Goal: Task Accomplishment & Management: Use online tool/utility

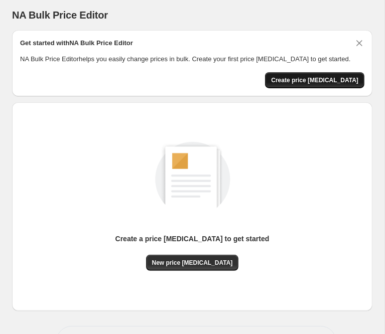
click at [310, 83] on span "Create price [MEDICAL_DATA]" at bounding box center [314, 80] width 87 height 8
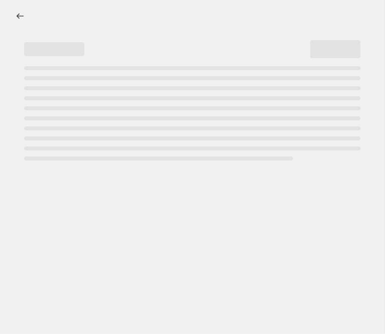
select select "percentage"
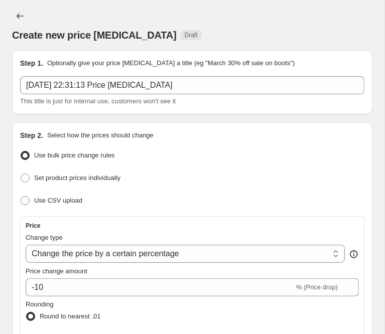
scroll to position [265, 0]
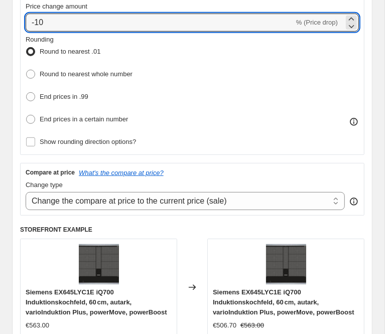
drag, startPoint x: 71, startPoint y: 30, endPoint x: 55, endPoint y: 31, distance: 16.1
click at [59, 31] on input "-10" at bounding box center [160, 23] width 268 height 18
click at [55, 31] on div "Price Change type Change the price to a certain amount Change the price by a ce…" at bounding box center [192, 53] width 333 height 193
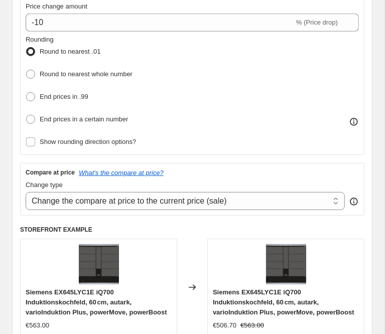
click at [46, 31] on div "Price Change type Change the price to a certain amount Change the price by a ce…" at bounding box center [192, 53] width 333 height 193
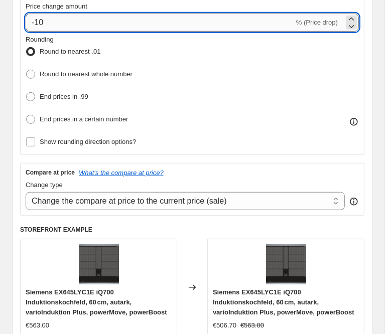
drag, startPoint x: 45, startPoint y: 26, endPoint x: 35, endPoint y: 27, distance: 10.5
click at [35, 27] on input "-10" at bounding box center [160, 23] width 268 height 18
type input "-2"
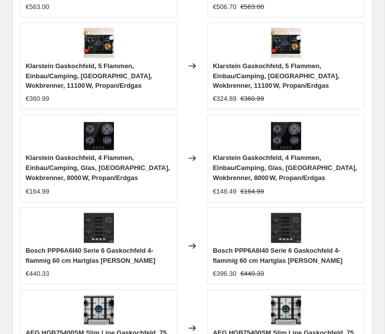
scroll to position [1126, 0]
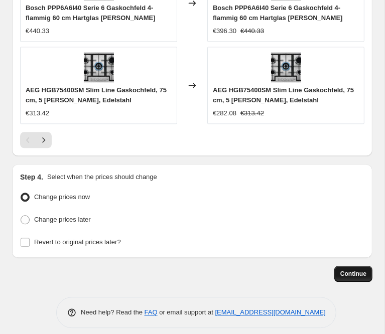
type input "-30"
click at [352, 272] on button "Continue" at bounding box center [353, 274] width 38 height 16
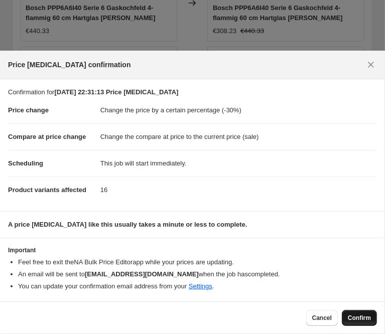
click at [360, 316] on span "Confirm" at bounding box center [359, 318] width 23 height 8
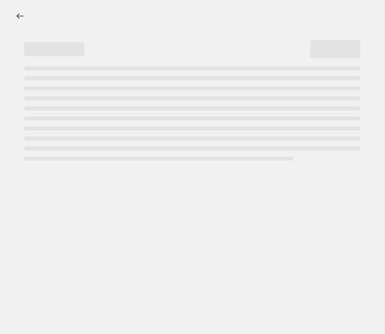
select select "percentage"
